Goal: Task Accomplishment & Management: Complete application form

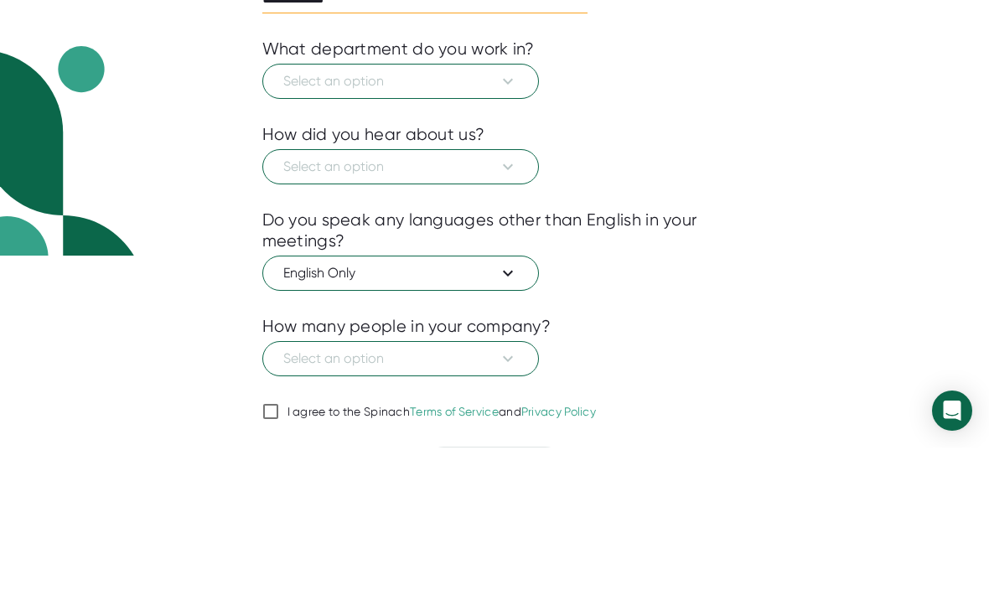
type input "**********"
click at [446, 218] on button "Select an option" at bounding box center [400, 228] width 277 height 35
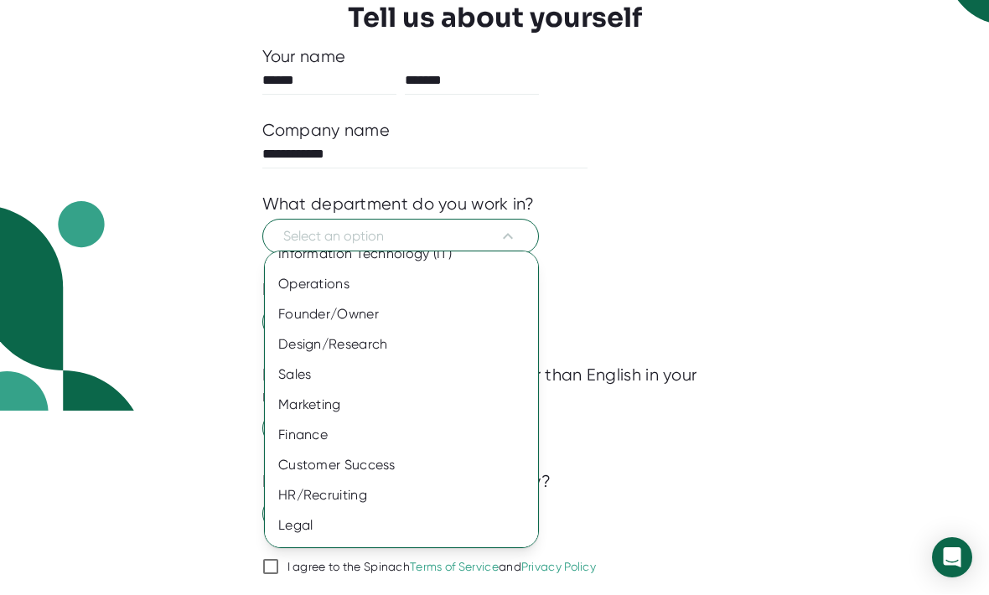
scroll to position [75, 0]
click at [329, 562] on div "Other" at bounding box center [401, 557] width 273 height 30
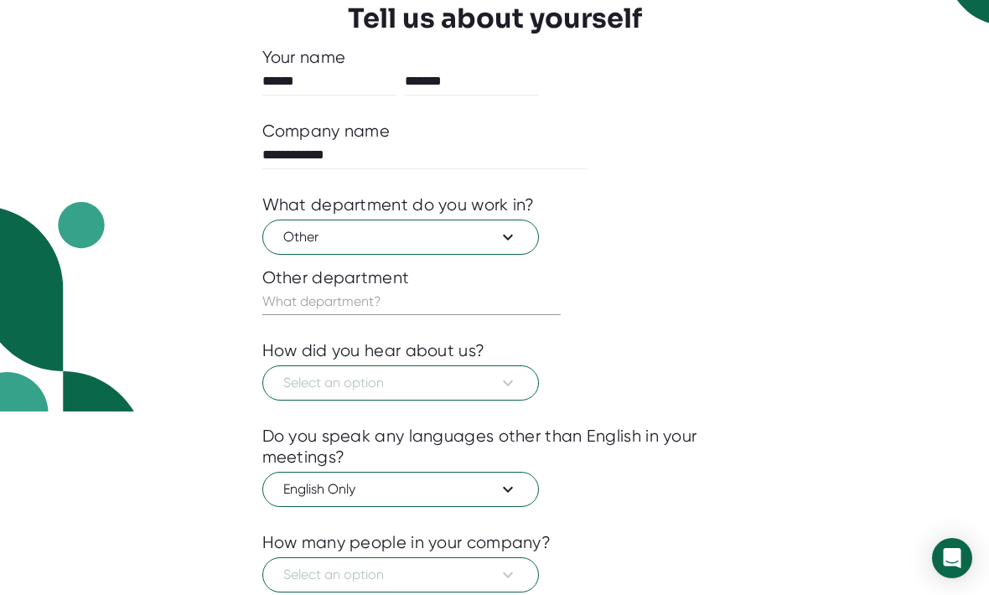
click at [366, 303] on input "text" at bounding box center [411, 301] width 298 height 27
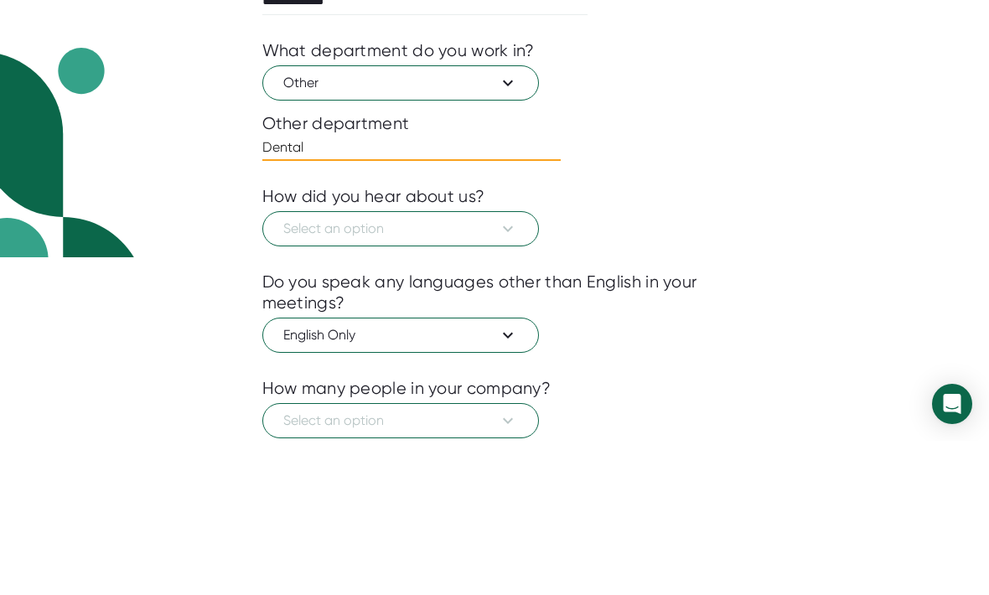
click at [471, 227] on span "Other" at bounding box center [400, 237] width 235 height 20
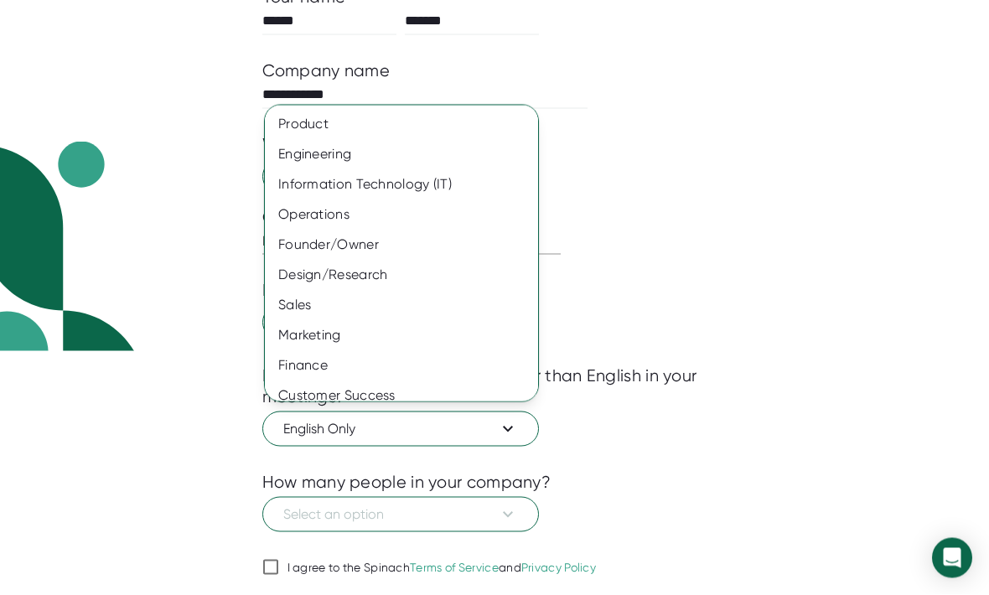
scroll to position [0, 0]
click at [764, 594] on div at bounding box center [494, 297] width 989 height 595
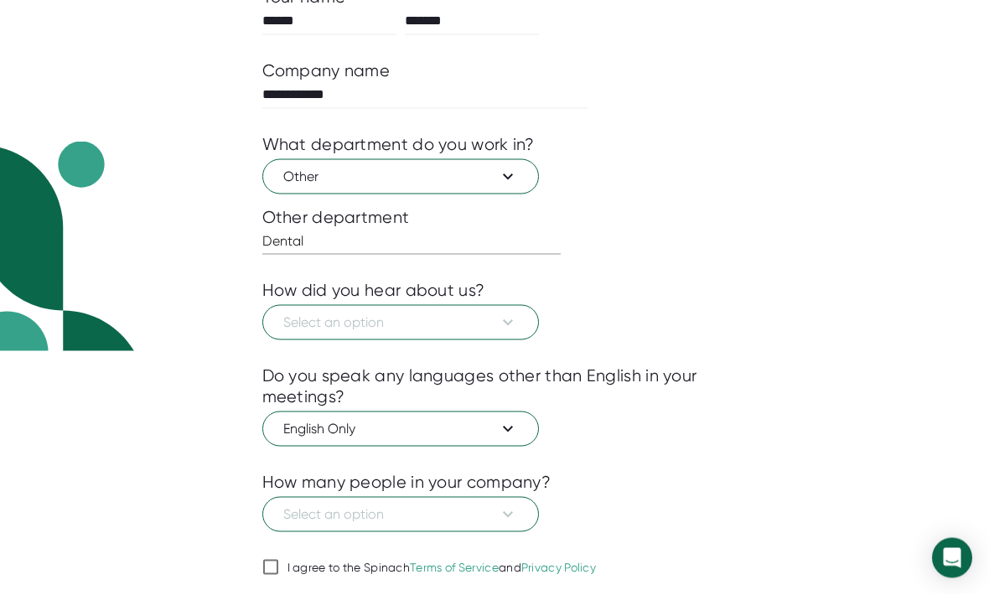
scroll to position [244, 0]
click at [421, 249] on input "Dental." at bounding box center [411, 241] width 298 height 27
click at [286, 244] on input "Dental." at bounding box center [411, 241] width 298 height 27
click at [391, 243] on input "Dental." at bounding box center [411, 241] width 298 height 27
click at [348, 339] on button "Select an option" at bounding box center [400, 322] width 277 height 35
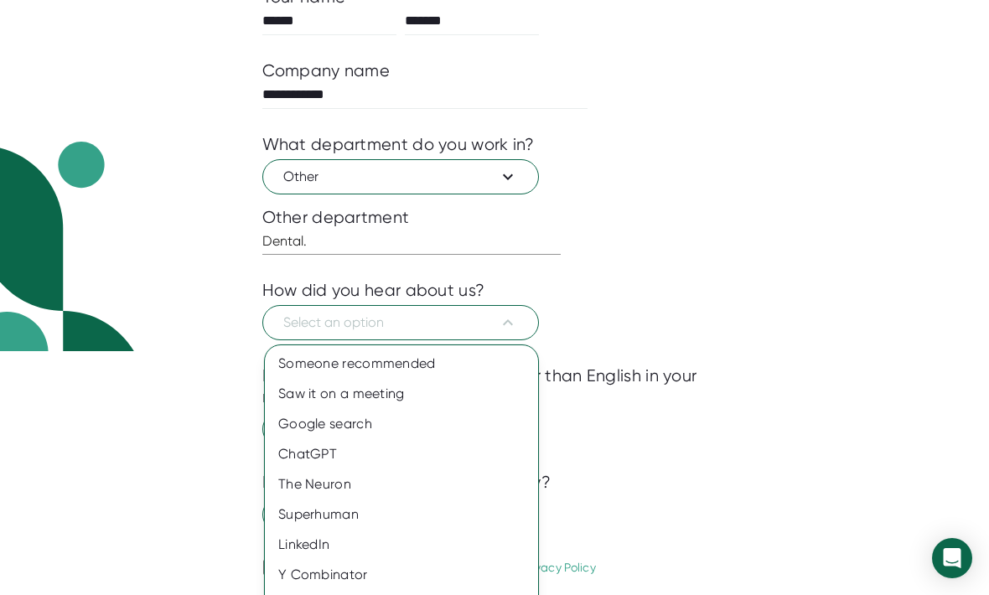
click at [389, 168] on div at bounding box center [494, 297] width 989 height 595
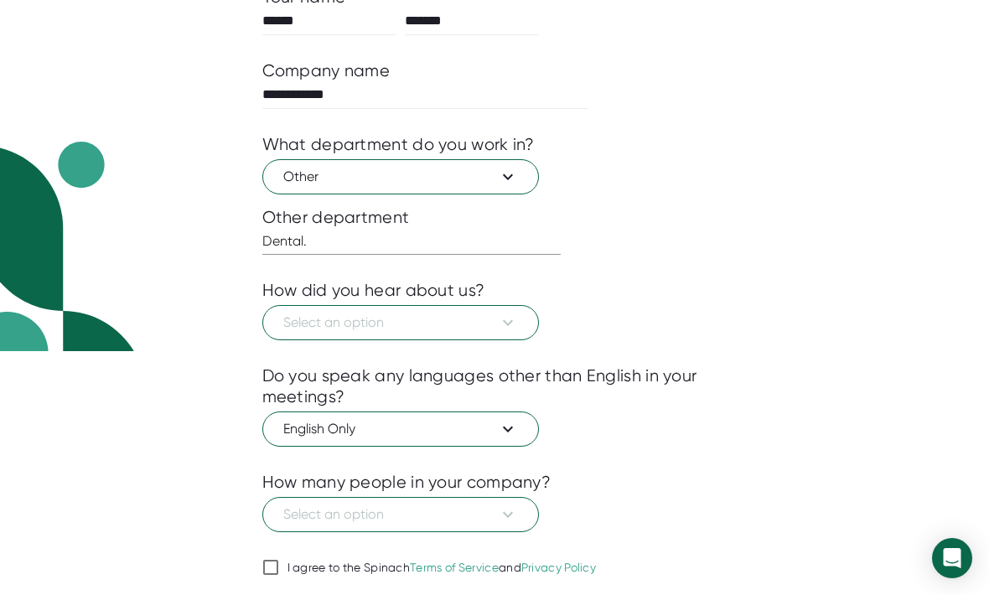
click at [350, 248] on input "Dental." at bounding box center [411, 241] width 298 height 27
click at [274, 246] on input "Dental." at bounding box center [411, 241] width 298 height 27
click at [282, 241] on input "Dental." at bounding box center [411, 241] width 298 height 27
type input "."
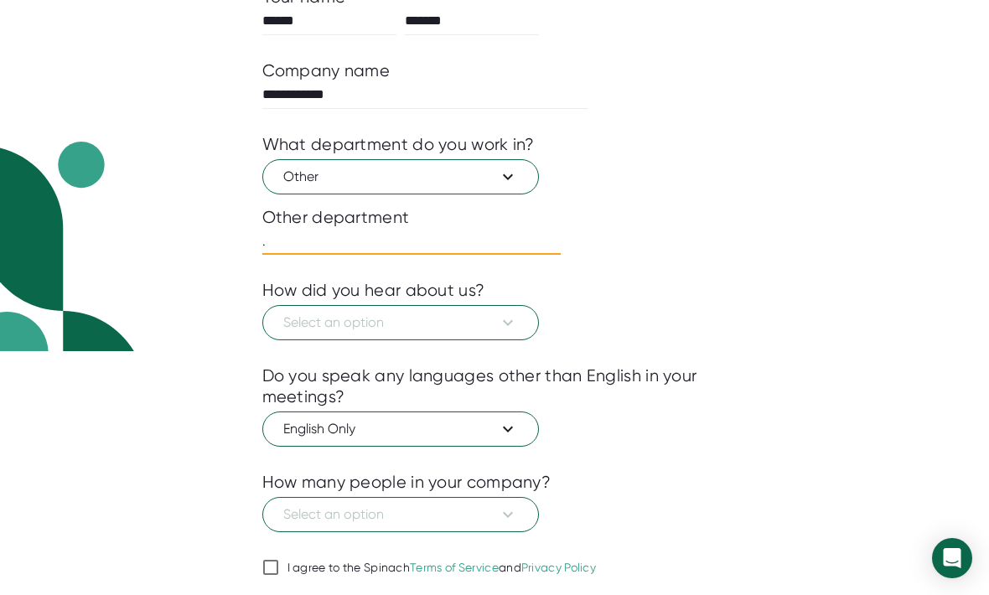
click at [347, 234] on input "." at bounding box center [411, 241] width 298 height 27
click at [326, 252] on input "." at bounding box center [411, 241] width 298 height 27
click at [355, 248] on input "." at bounding box center [411, 241] width 298 height 27
type input "A"
type input "Admin"
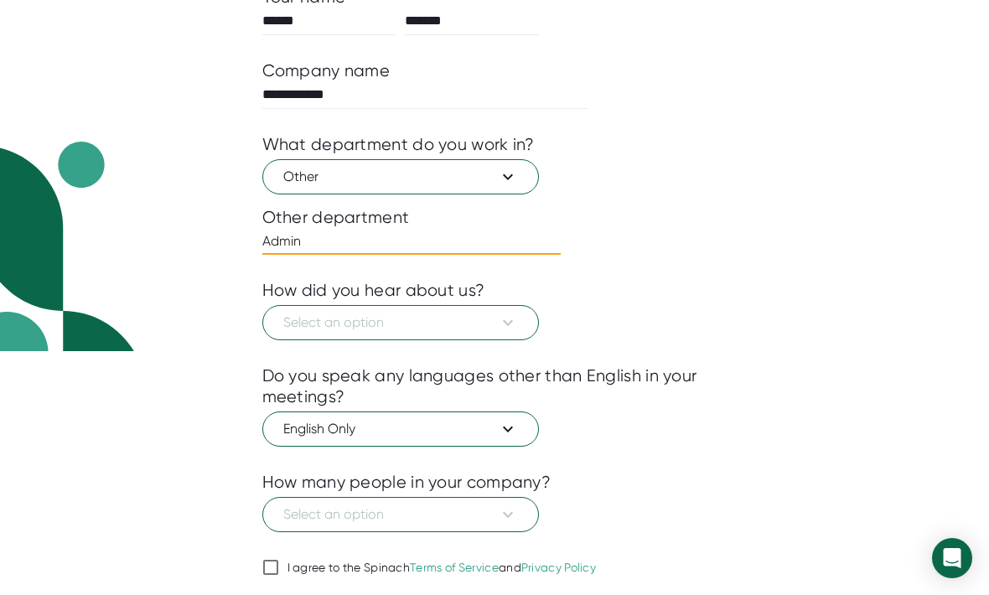
click at [359, 328] on span "Select an option" at bounding box center [400, 323] width 235 height 20
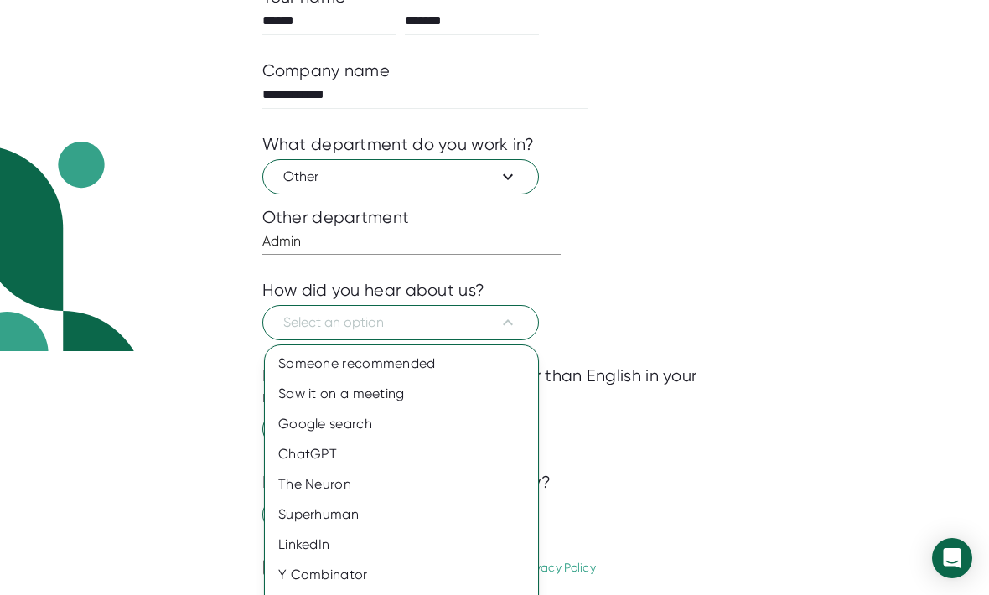
click at [362, 429] on div "Google search" at bounding box center [401, 424] width 273 height 30
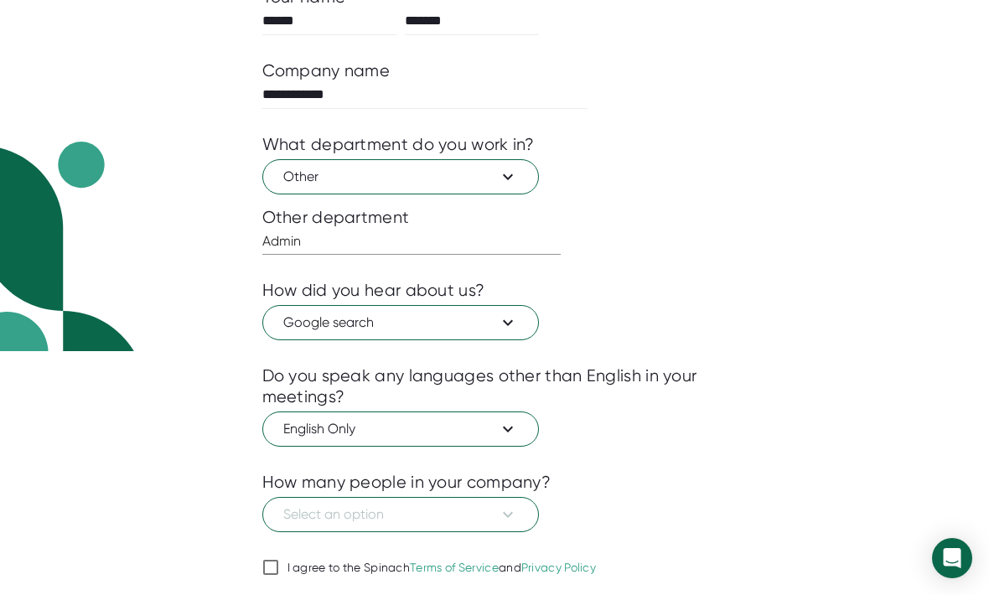
click at [379, 528] on button "Select an option" at bounding box center [400, 514] width 277 height 35
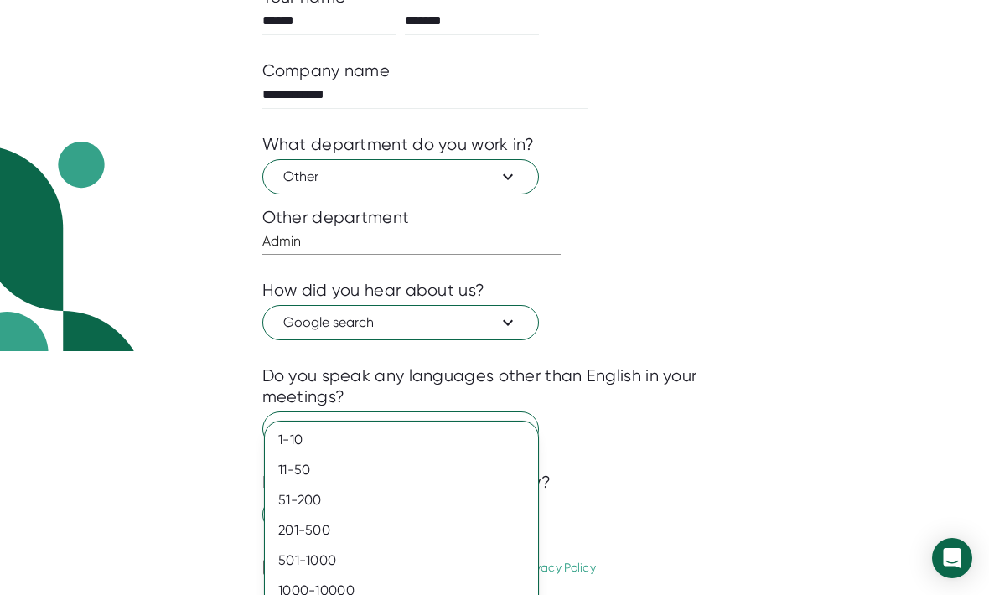
click at [306, 433] on div "1-10" at bounding box center [401, 440] width 273 height 30
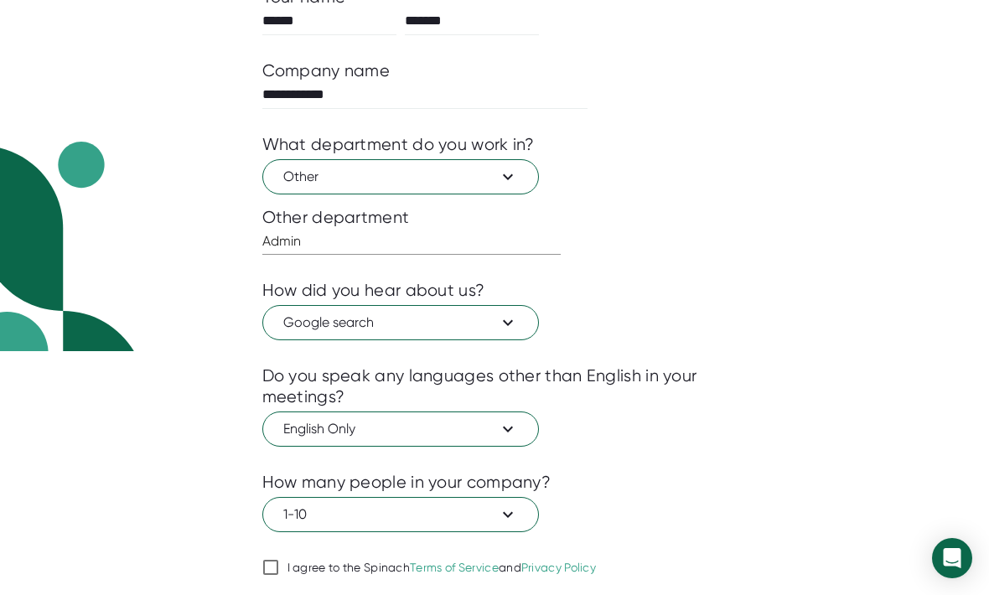
click at [275, 570] on input "I agree to the Spinach Terms of Service and Privacy Policy" at bounding box center [270, 567] width 17 height 20
checkbox input "true"
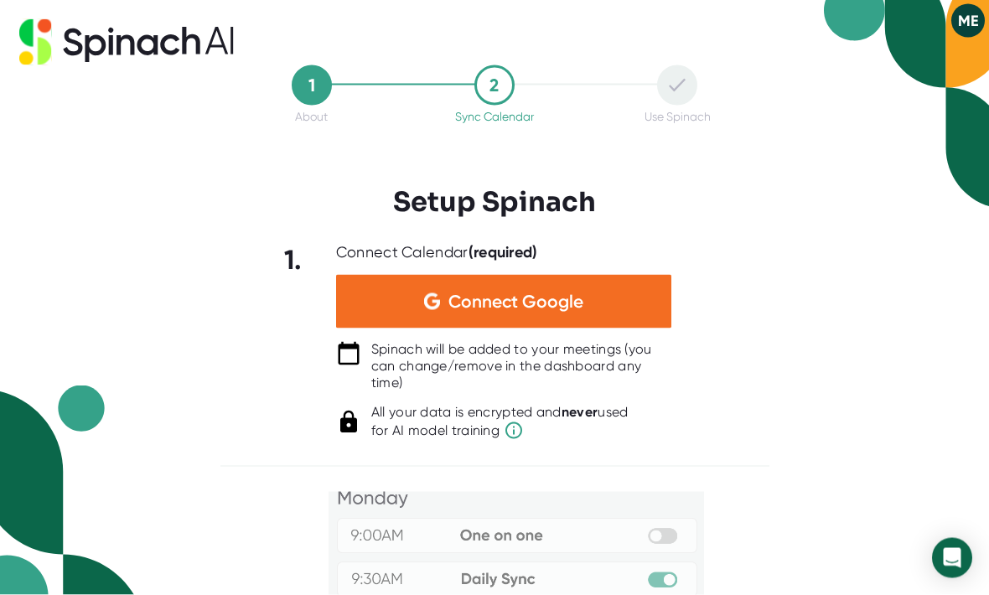
scroll to position [0, 0]
click at [602, 309] on div "Connect Google" at bounding box center [503, 302] width 335 height 54
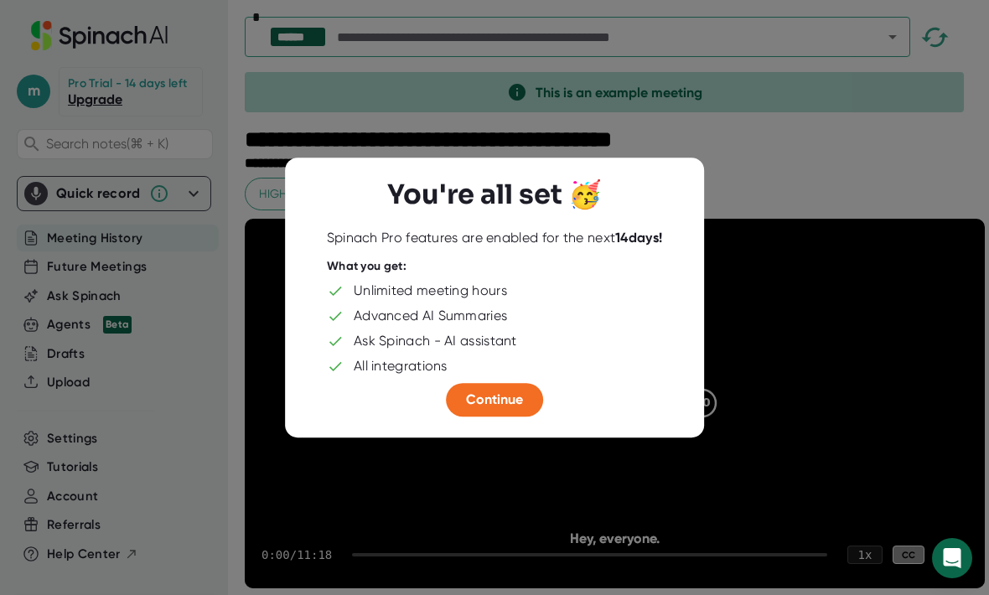
click at [491, 398] on span "Continue" at bounding box center [494, 399] width 57 height 16
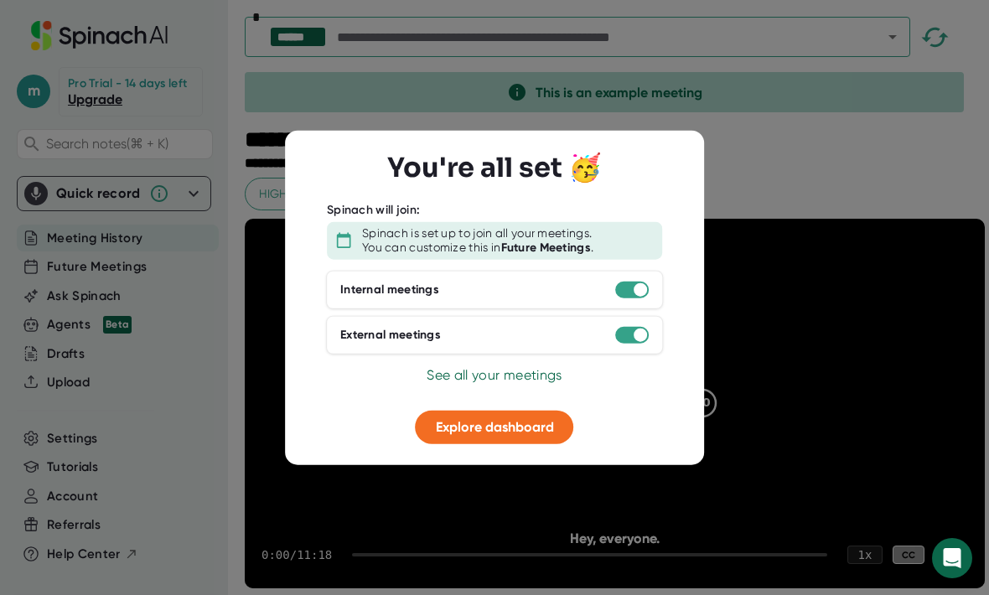
click at [466, 431] on span "Explore dashboard" at bounding box center [495, 426] width 118 height 16
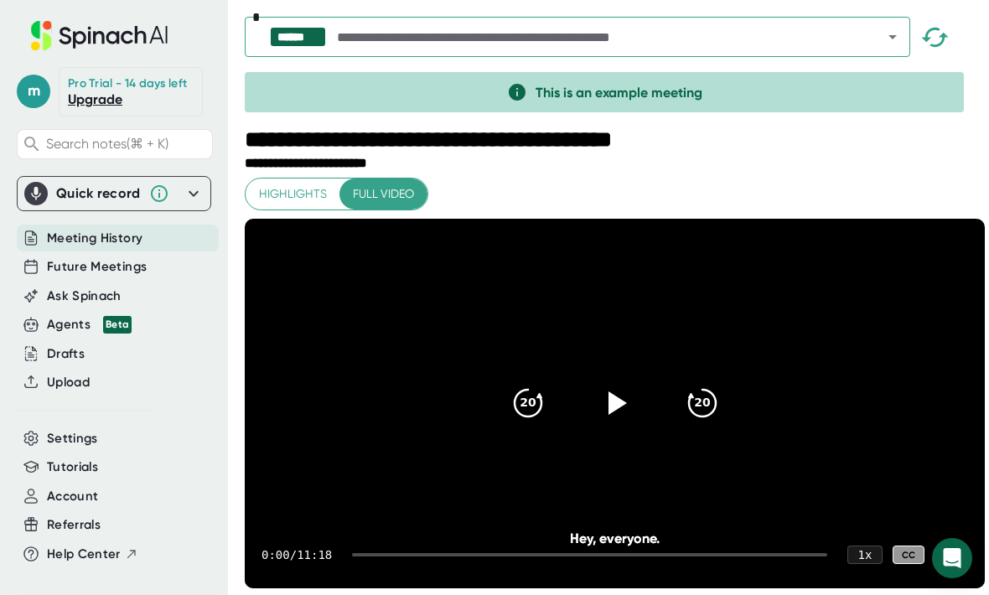
click at [60, 265] on span "Future Meetings" at bounding box center [97, 266] width 100 height 19
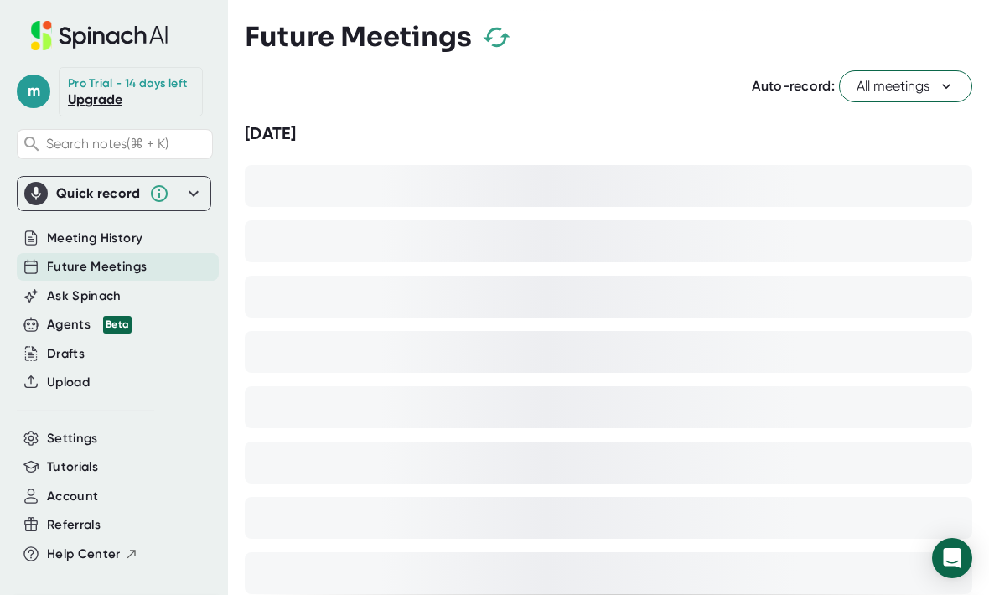
click at [347, 184] on div at bounding box center [609, 186] width 728 height 42
click at [871, 89] on span "All meetings" at bounding box center [906, 86] width 98 height 20
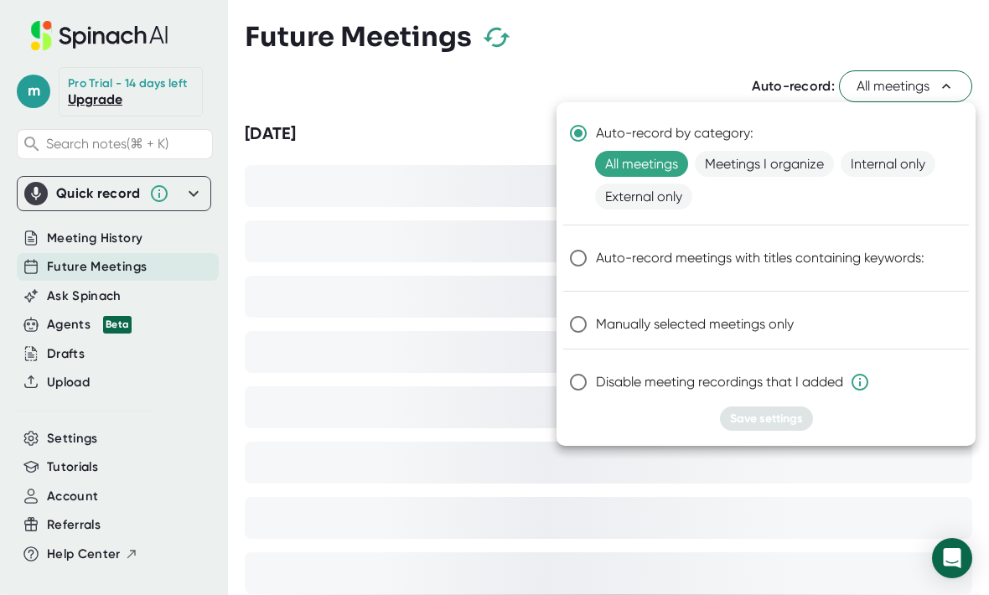
click at [589, 317] on input "Manually selected meetings only" at bounding box center [578, 324] width 35 height 35
radio input "true"
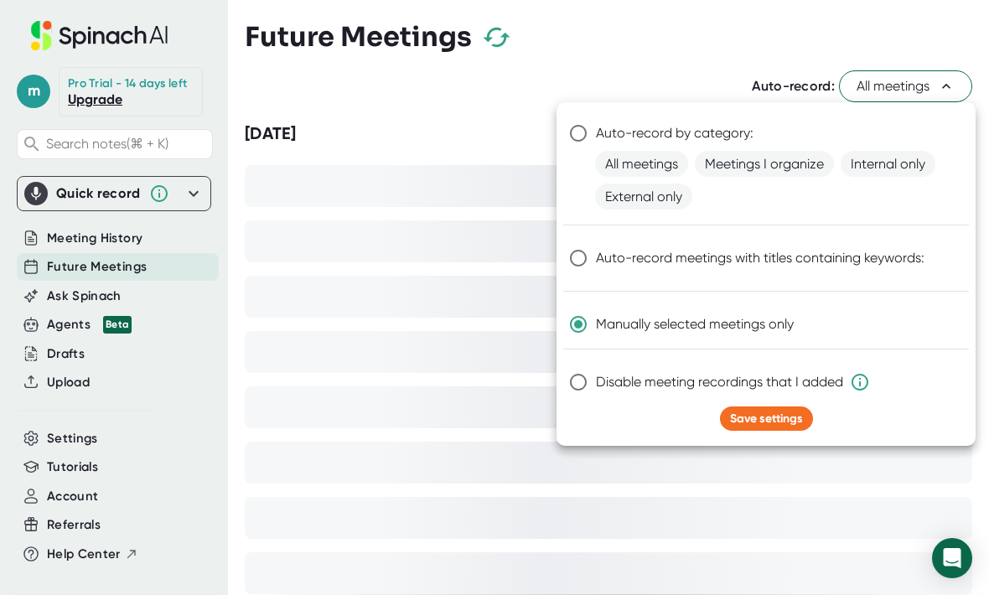
click at [728, 412] on button "Save settings" at bounding box center [766, 419] width 93 height 24
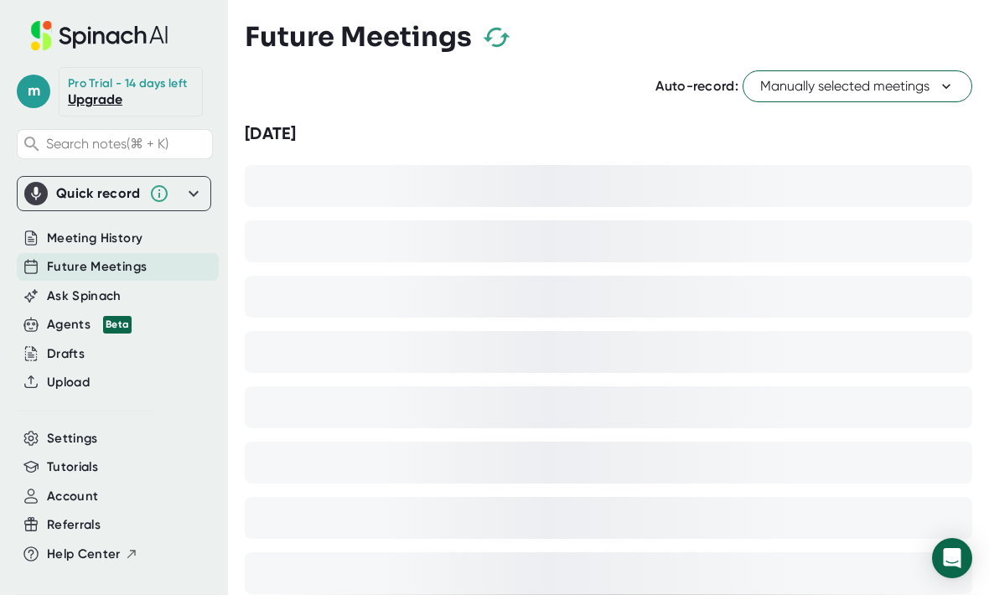
click at [84, 465] on span "Tutorials" at bounding box center [72, 467] width 51 height 19
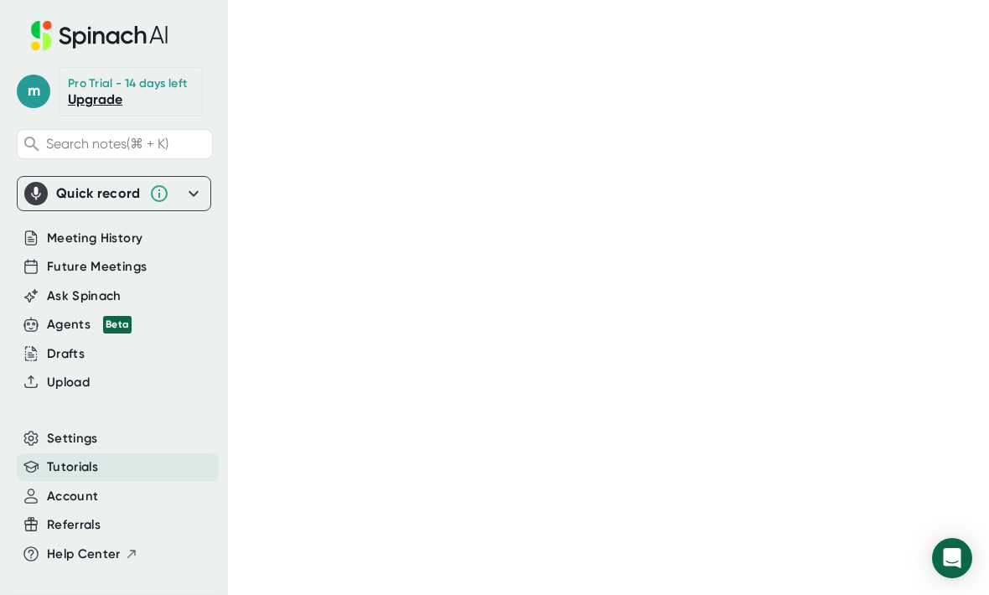
click at [73, 243] on span "Meeting History" at bounding box center [95, 238] width 96 height 19
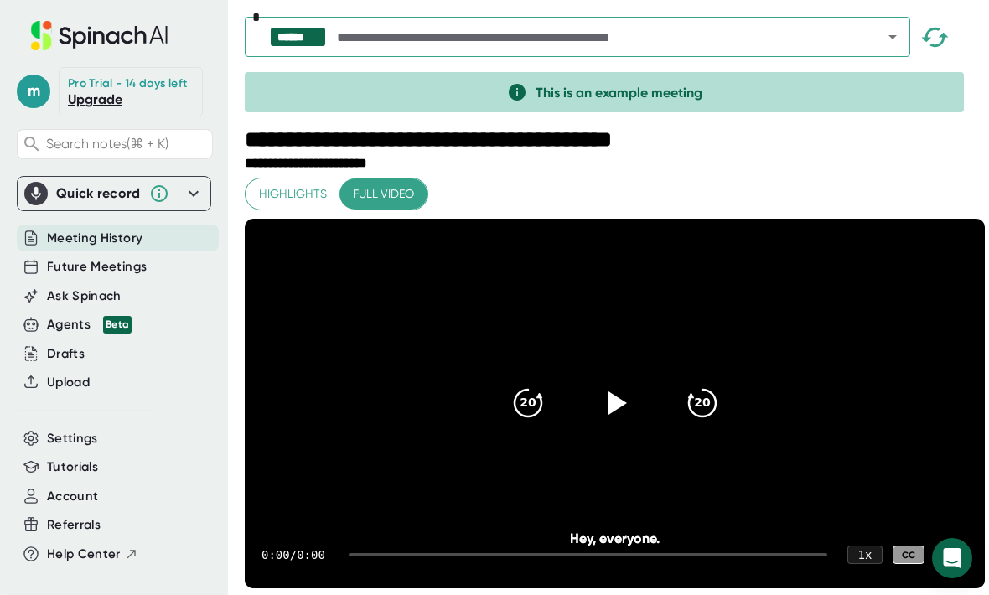
click at [68, 267] on span "Future Meetings" at bounding box center [97, 266] width 100 height 19
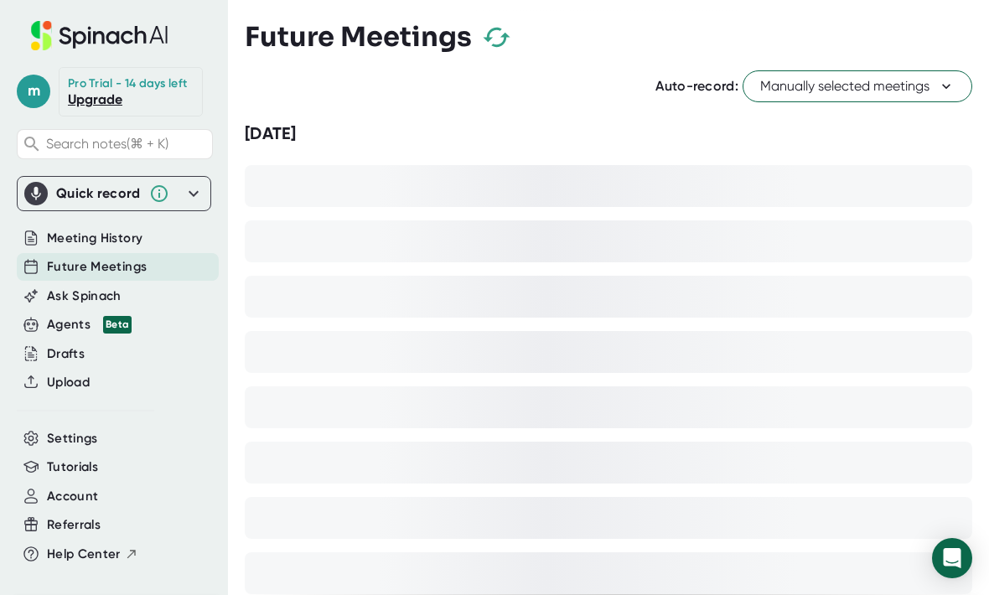
click at [54, 317] on div "Agents Beta" at bounding box center [89, 324] width 85 height 19
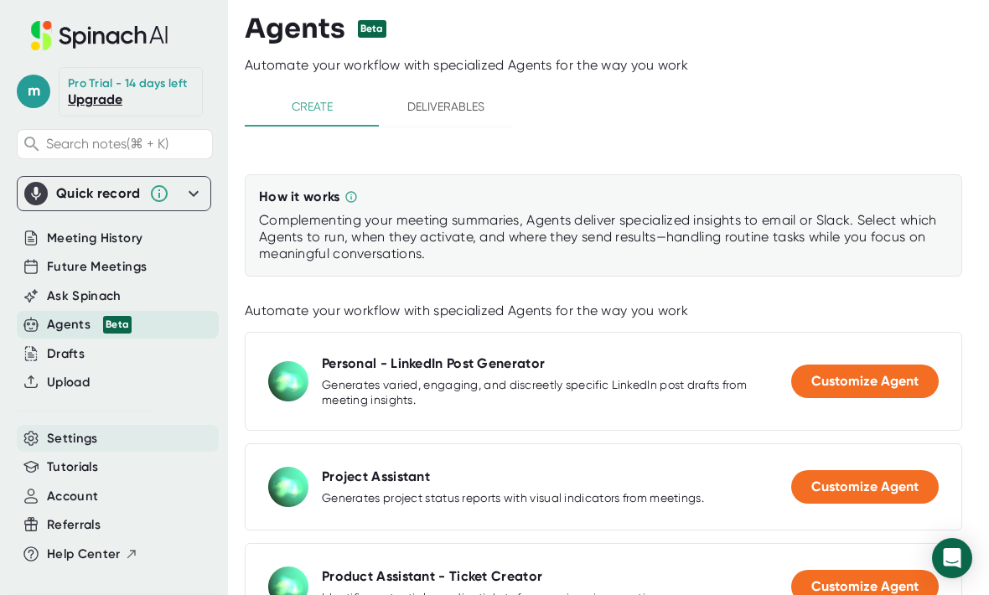
click at [37, 435] on icon at bounding box center [30, 438] width 13 height 13
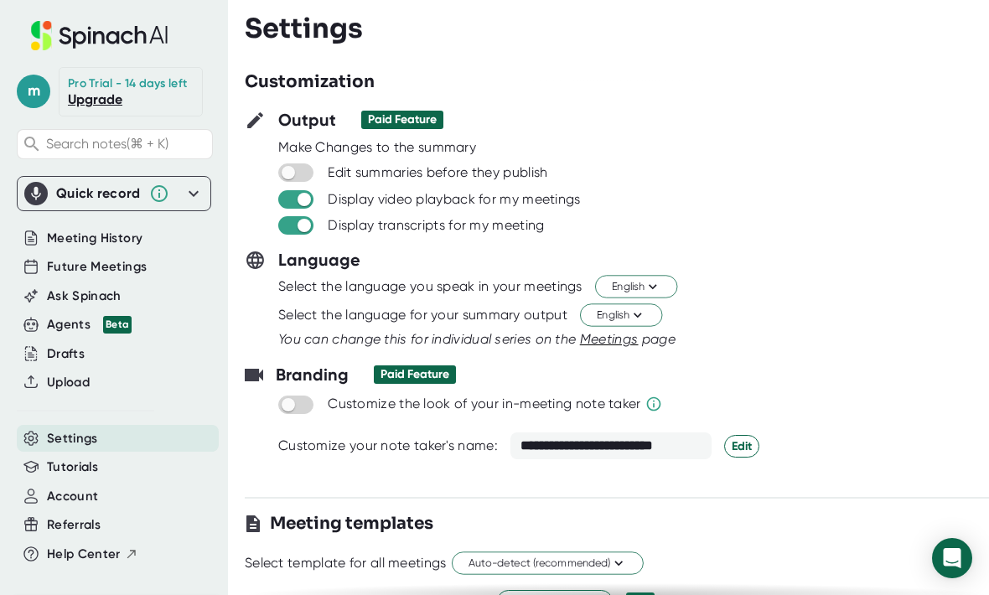
click at [85, 487] on span "Account" at bounding box center [72, 496] width 51 height 19
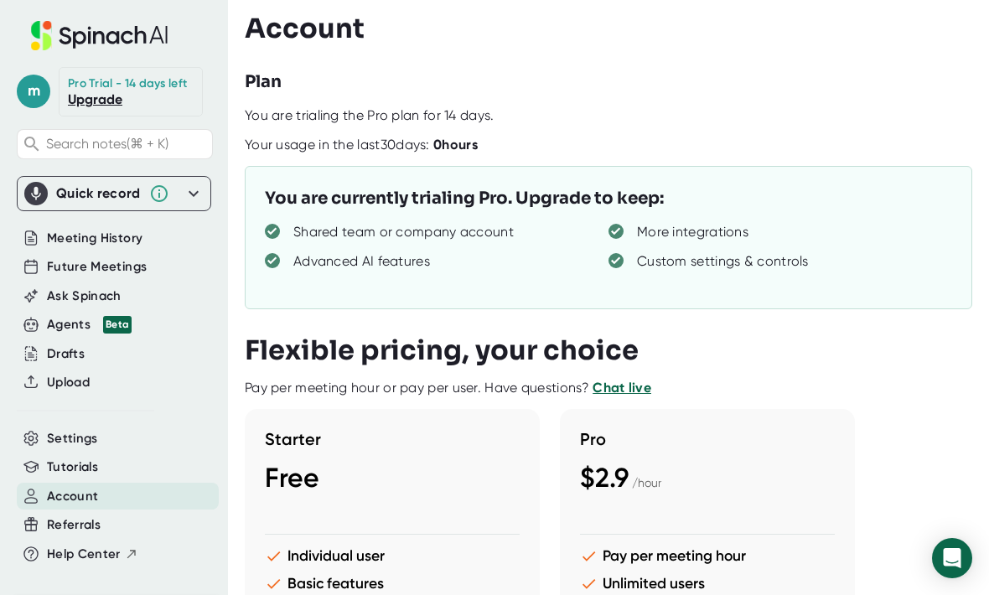
click at [98, 467] on span "Tutorials" at bounding box center [72, 467] width 51 height 19
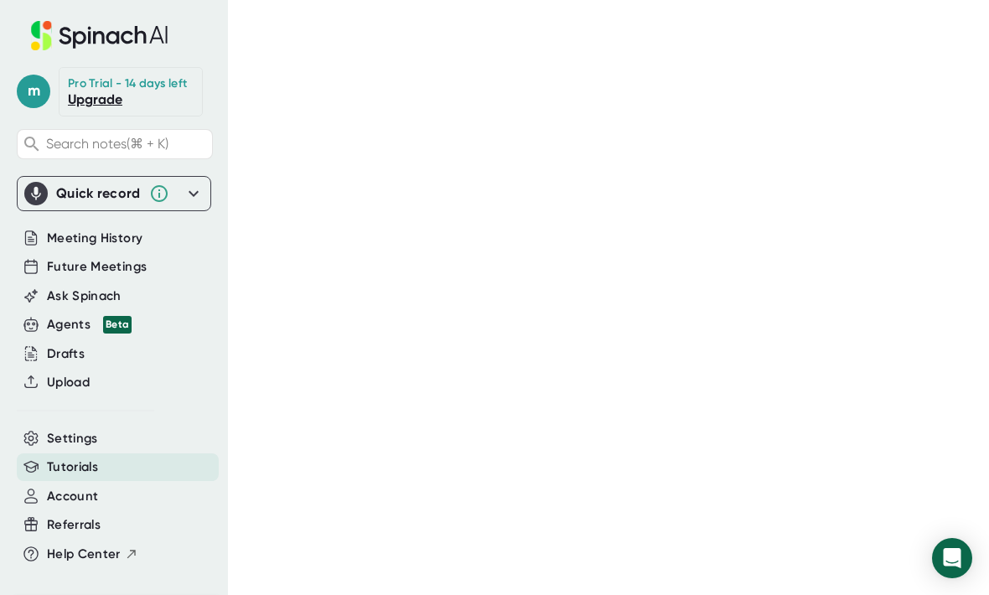
click at [40, 101] on span "m" at bounding box center [34, 92] width 34 height 34
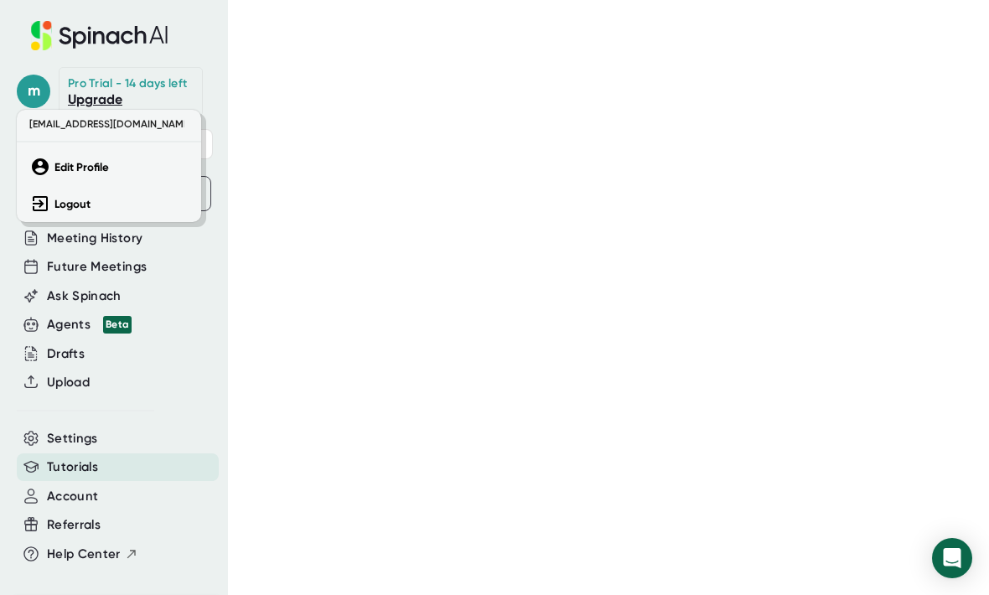
click at [195, 417] on div at bounding box center [494, 297] width 989 height 595
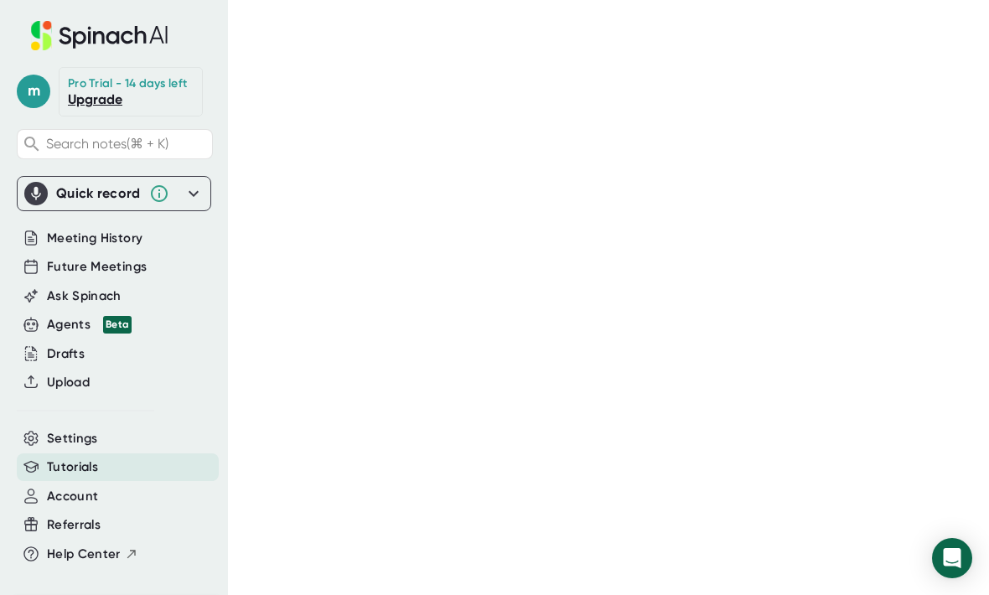
click at [48, 233] on span "Meeting History" at bounding box center [95, 238] width 96 height 19
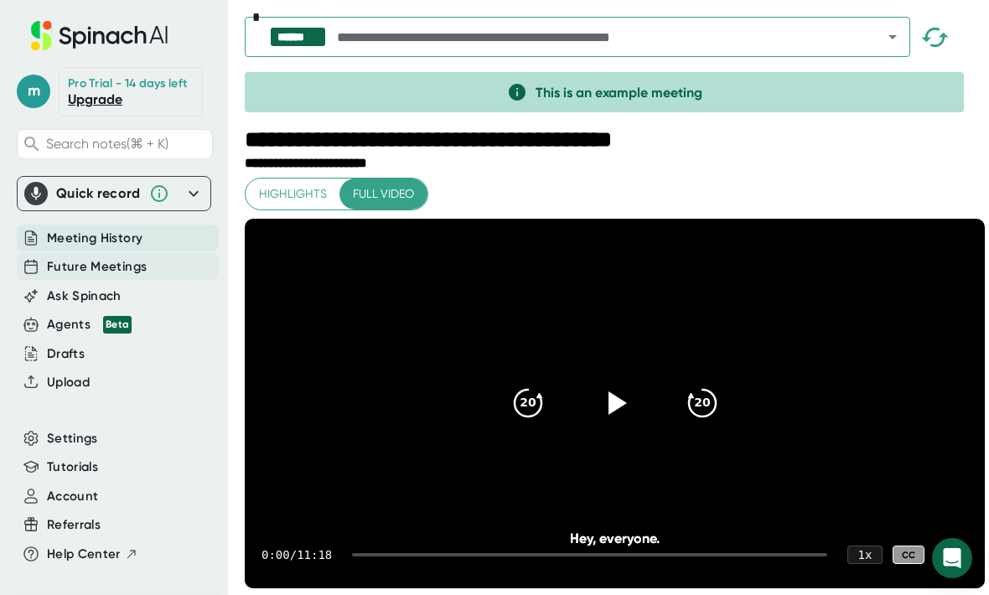
click at [194, 193] on icon at bounding box center [194, 194] width 20 height 20
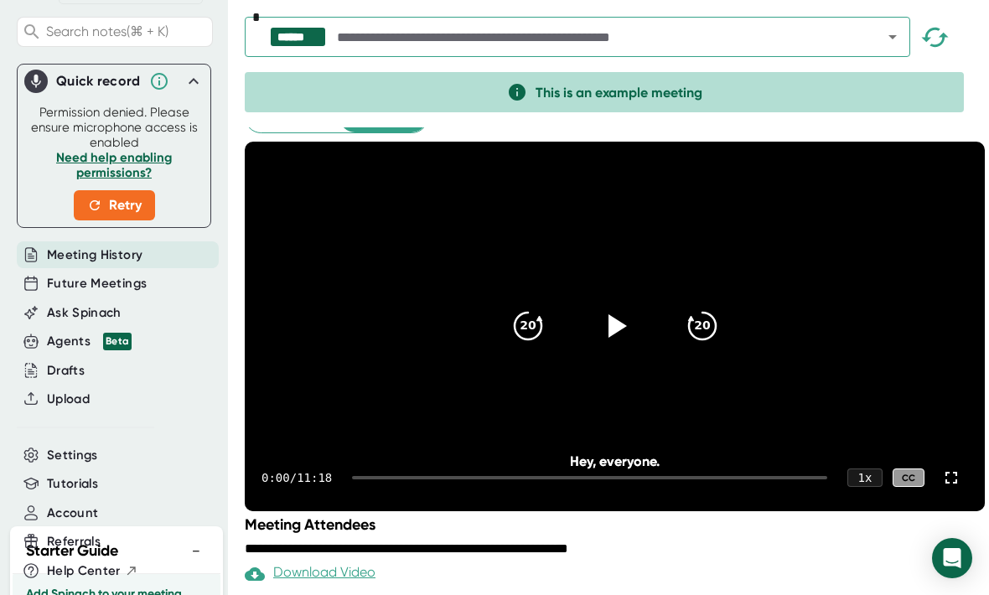
scroll to position [106, 0]
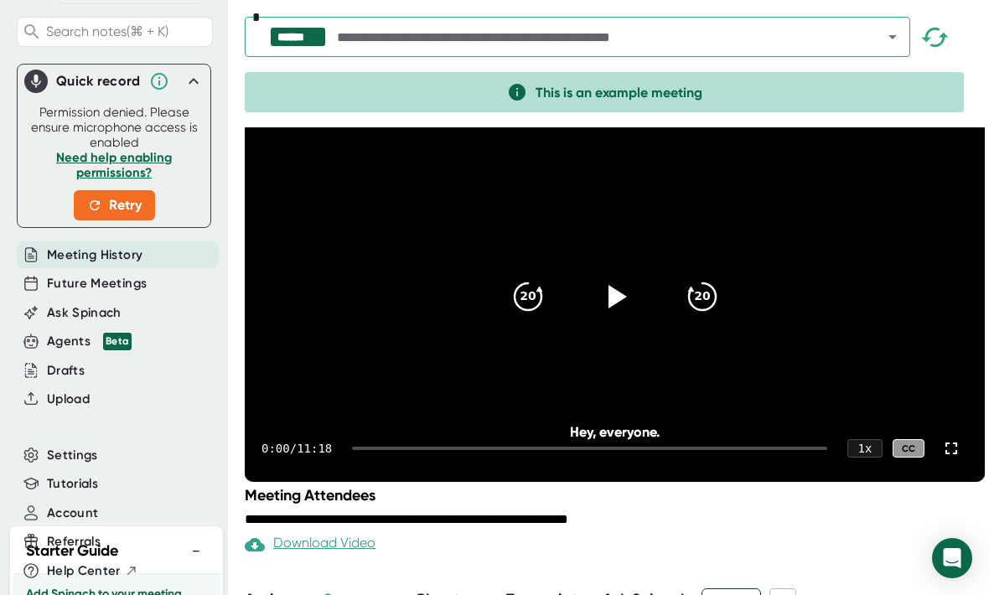
click at [623, 317] on icon at bounding box center [615, 297] width 40 height 40
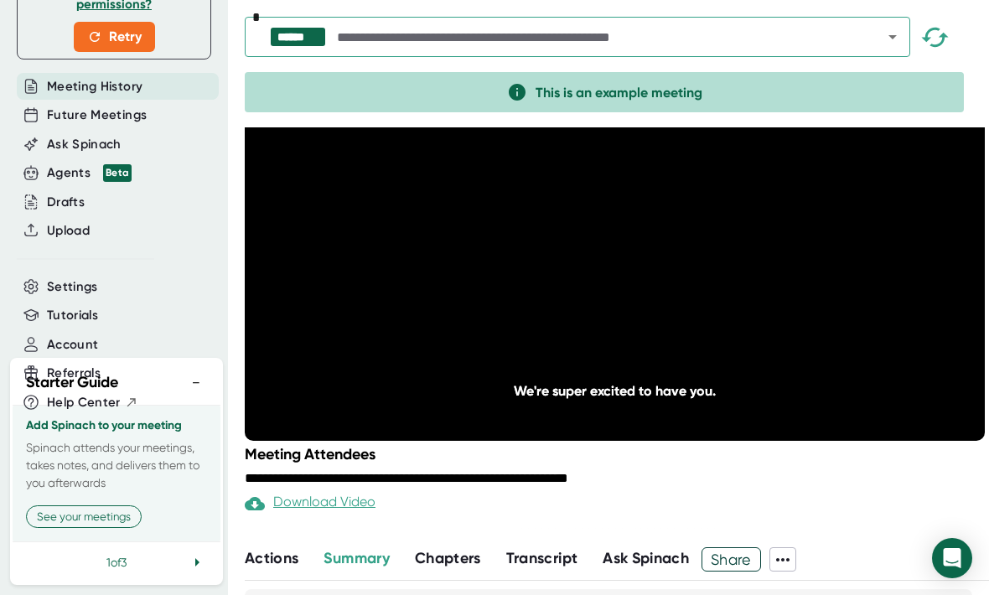
scroll to position [281, 0]
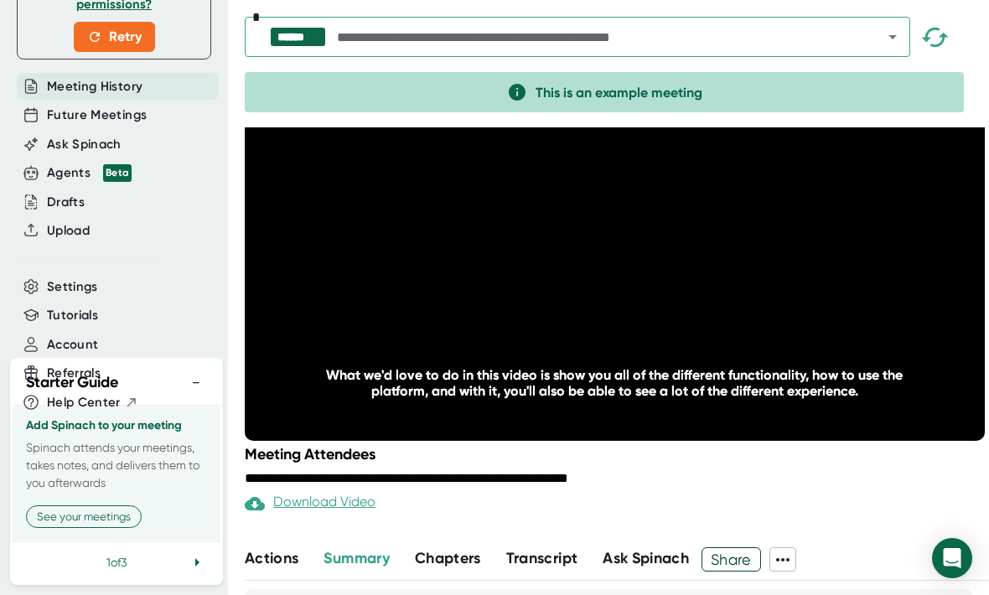
click at [101, 521] on button "See your meetings" at bounding box center [84, 516] width 116 height 23
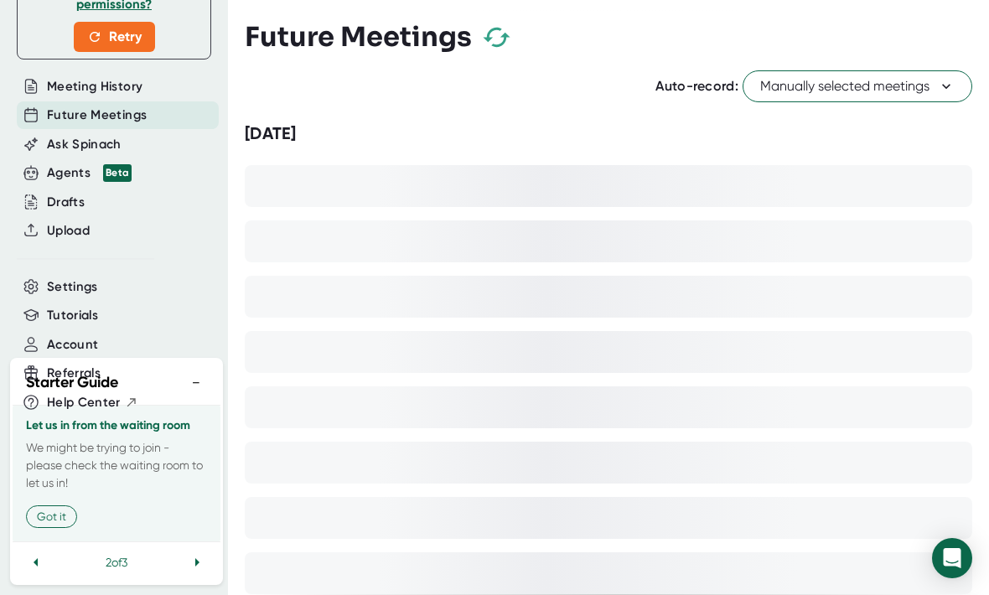
click at [490, 38] on icon "button" at bounding box center [496, 37] width 27 height 19
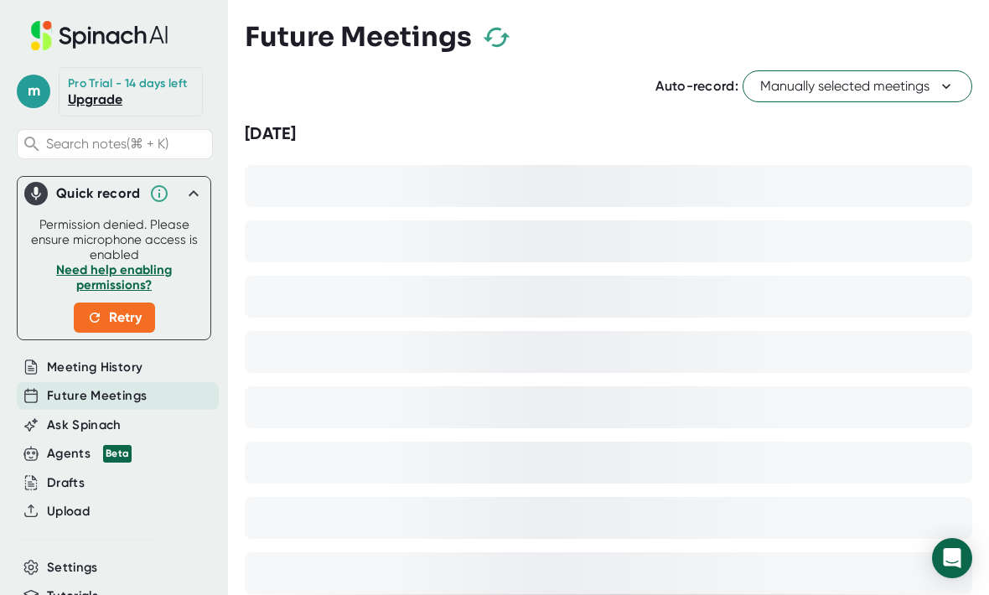
click at [133, 326] on span "Retry" at bounding box center [114, 318] width 54 height 20
click at [107, 377] on span "Meeting History" at bounding box center [95, 367] width 96 height 19
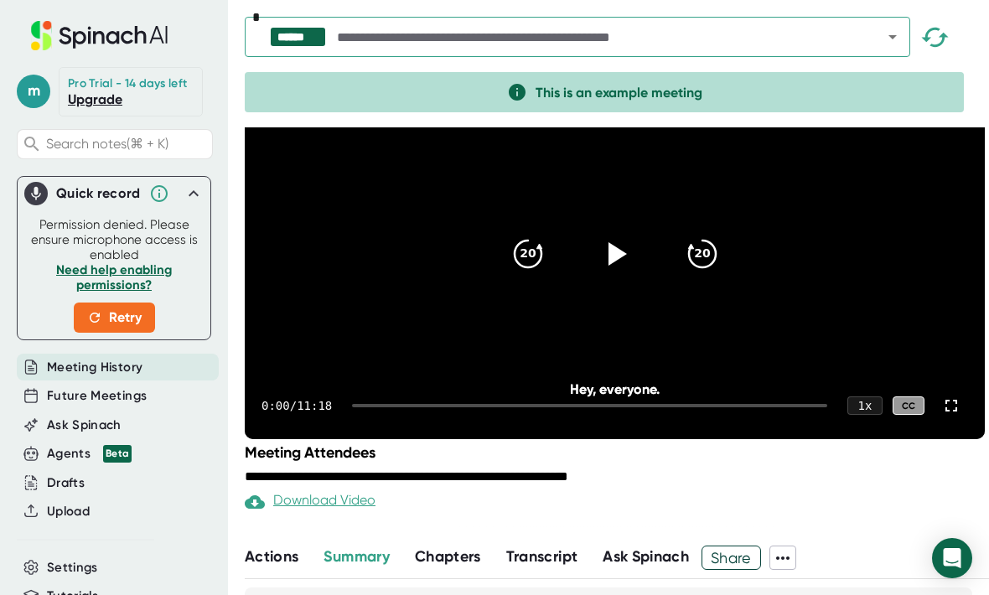
scroll to position [148, 0]
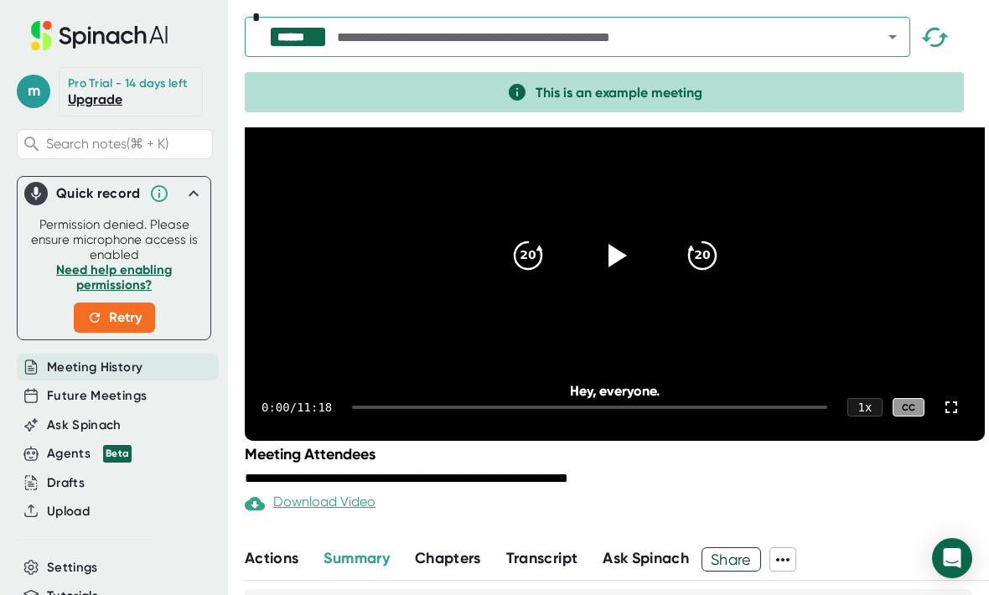
click at [135, 406] on span "Future Meetings" at bounding box center [97, 395] width 100 height 19
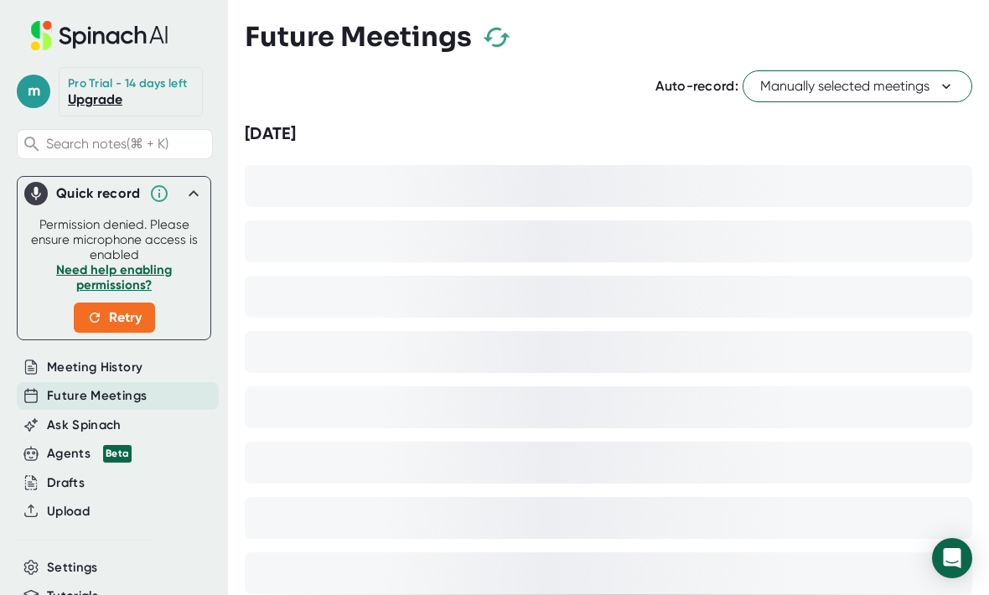
click at [116, 429] on span "Ask Spinach" at bounding box center [84, 425] width 75 height 19
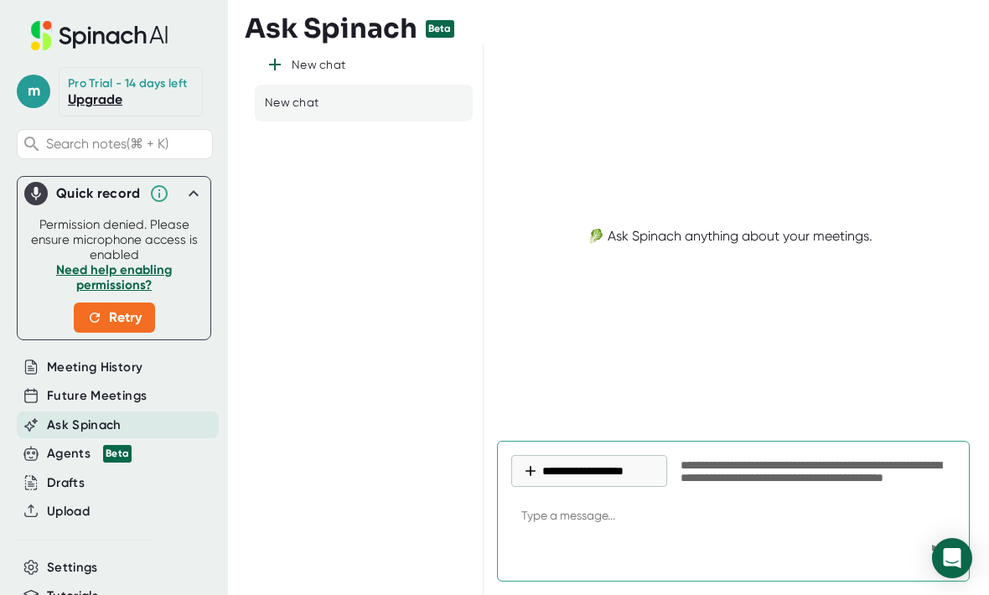
type textarea "x"
